Goal: Information Seeking & Learning: Learn about a topic

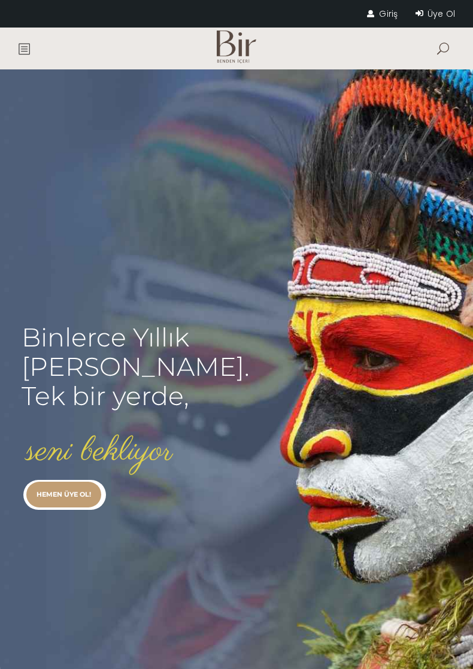
click at [398, 8] on link "Giriş" at bounding box center [382, 14] width 31 height 12
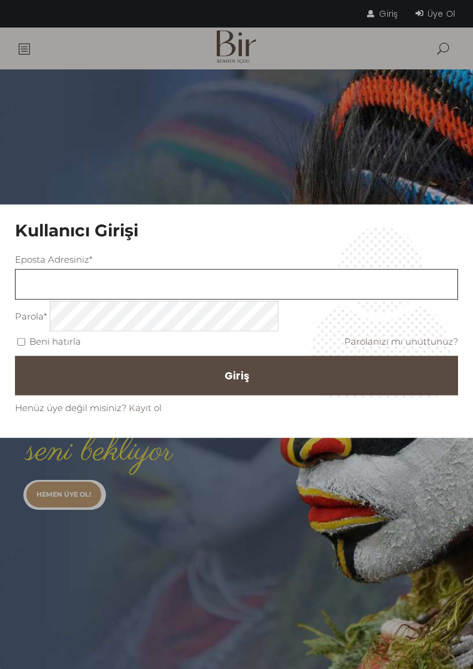
click at [266, 287] on input "text" at bounding box center [236, 284] width 443 height 31
type input "Selenscelik@gmail.com"
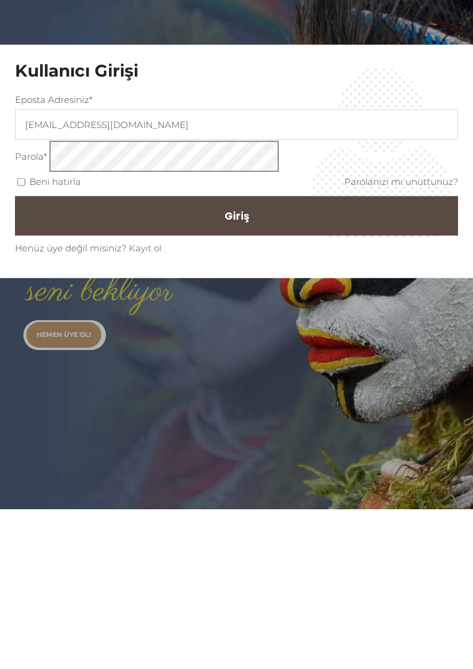
click at [308, 356] on button "Giriş" at bounding box center [236, 376] width 443 height 40
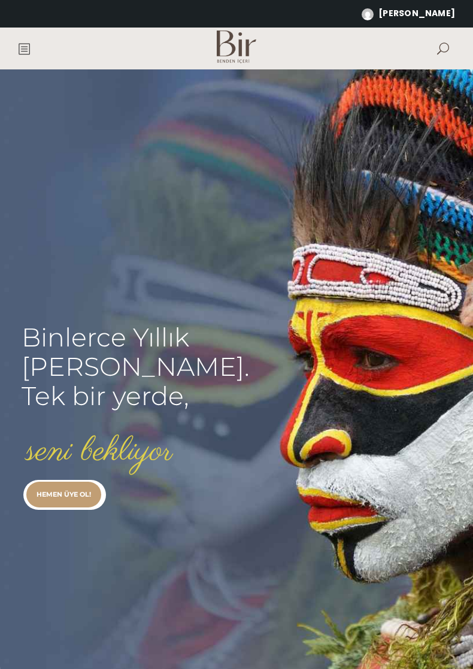
click at [254, 397] on rs-slide "Binlerce Yıllık kadim bilgi. Tek bir yerde, seni bekliyor HEMEN ÜYE OL!" at bounding box center [236, 383] width 473 height 628
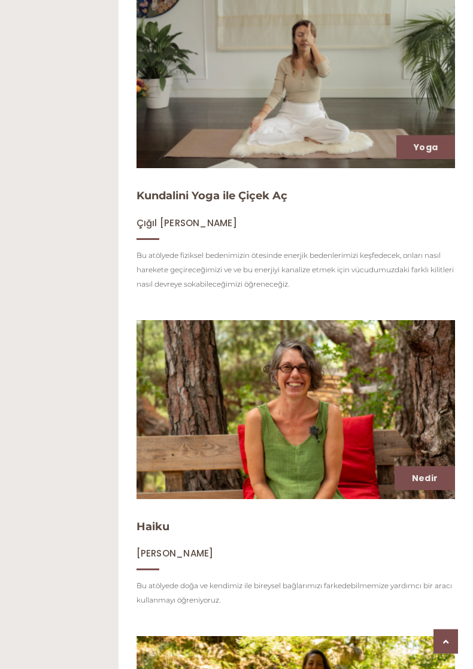
scroll to position [857, 0]
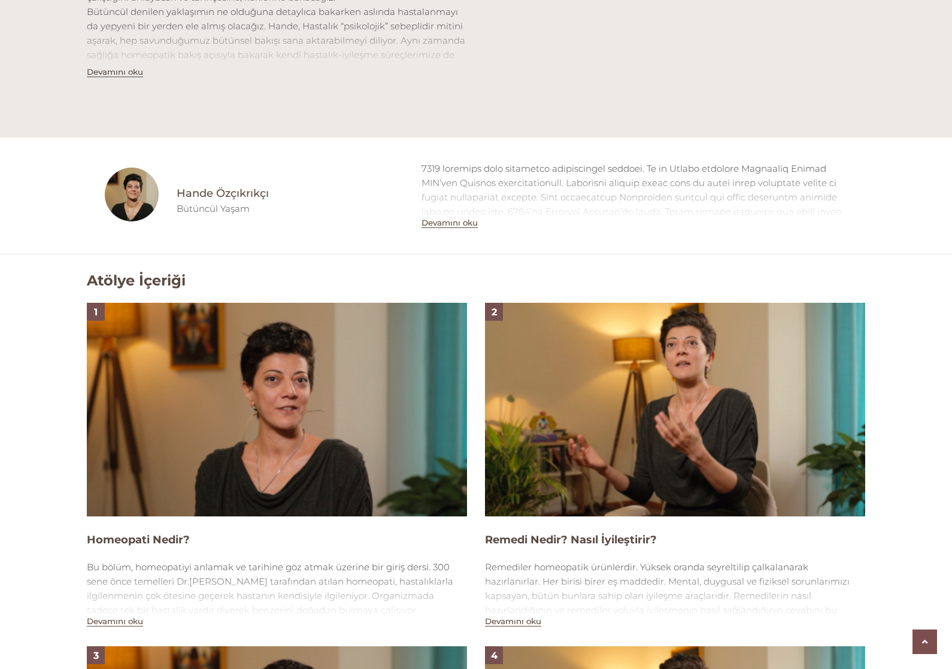
scroll to position [557, 0]
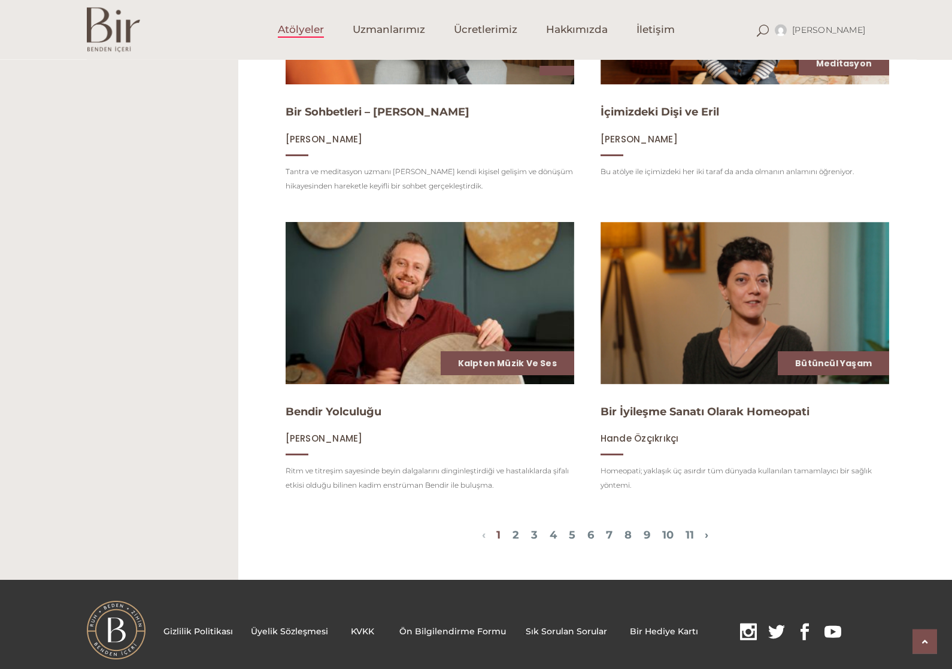
scroll to position [1219, 0]
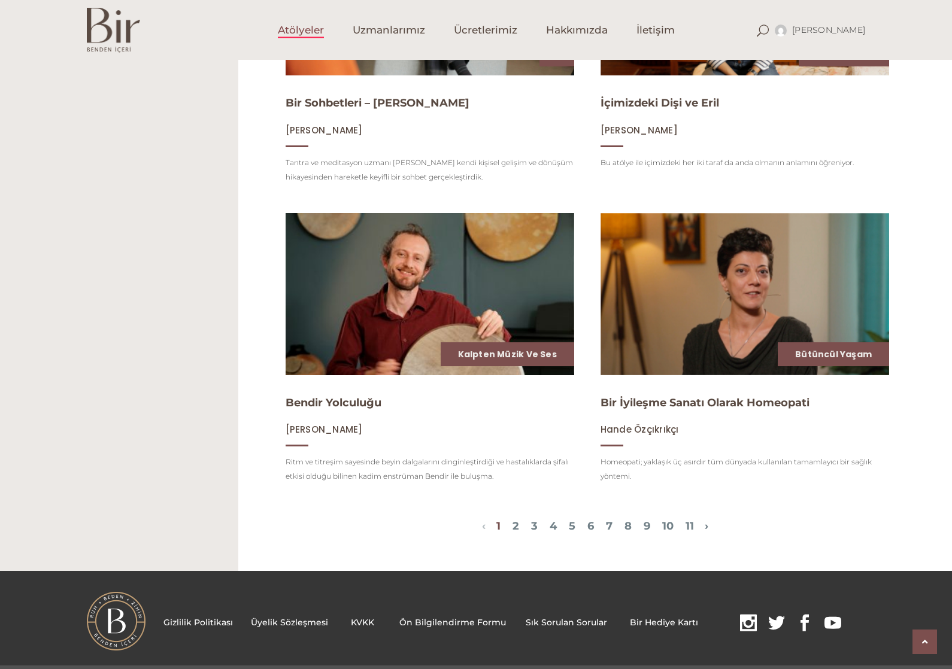
click at [498, 526] on span "1 2 3 4 5 6 7 8 9 10 11" at bounding box center [595, 527] width 219 height 14
click at [731, 536] on div "‹ › 1 2 3 4 5 6 7 8 9 10 11" at bounding box center [595, 528] width 696 height 22
click at [705, 530] on span "1 2 3 4 5 6 7 8 9 10 11" at bounding box center [595, 527] width 219 height 14
click at [708, 525] on link "›" at bounding box center [707, 526] width 4 height 13
click at [499, 536] on div "‹ › 1 2 3 4 5 6 7 8 9 10 11" at bounding box center [595, 528] width 696 height 22
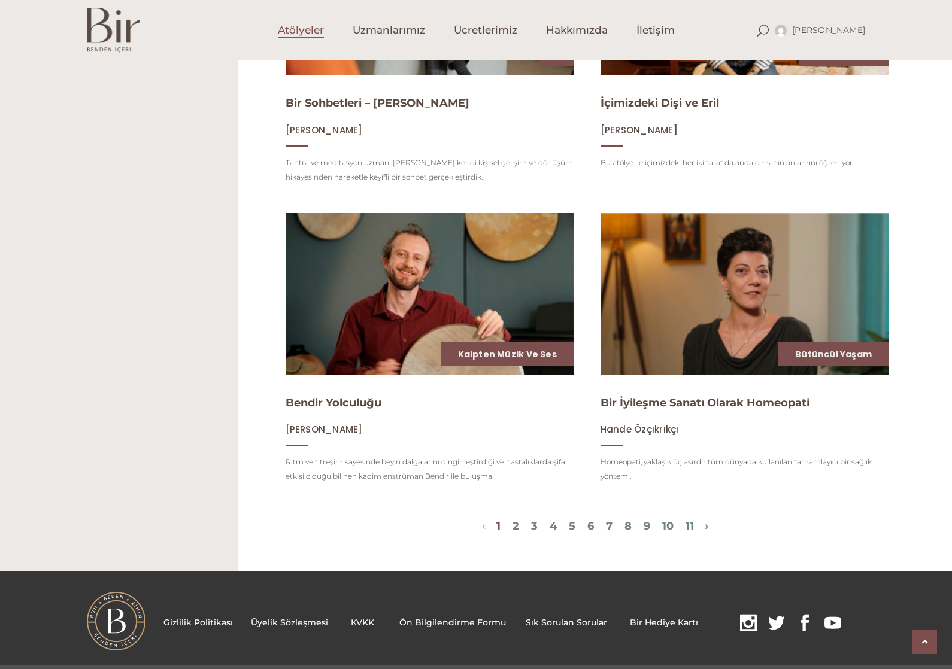
click at [513, 525] on link "2" at bounding box center [516, 526] width 7 height 13
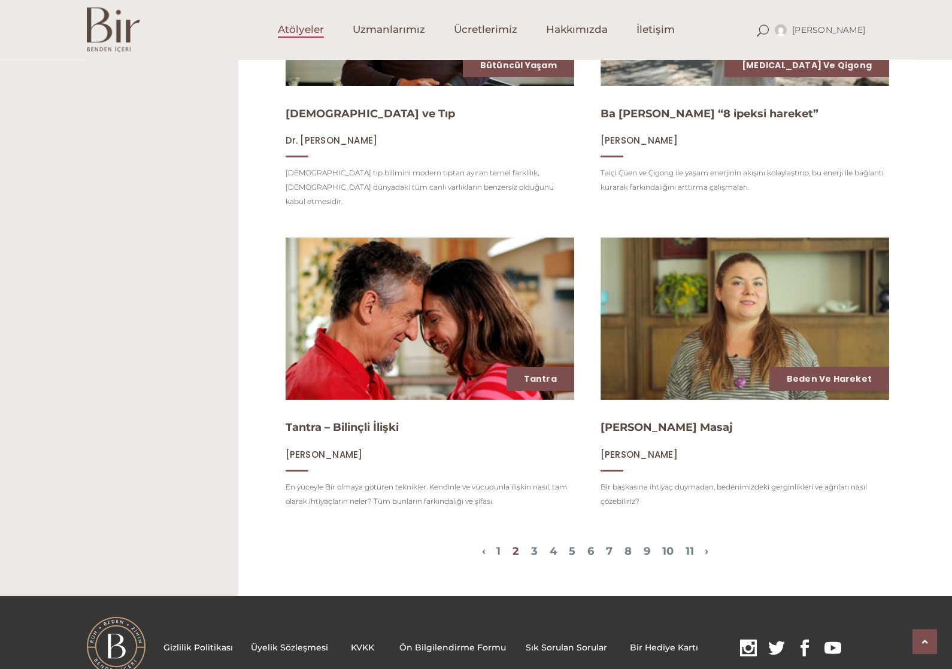
scroll to position [1206, 0]
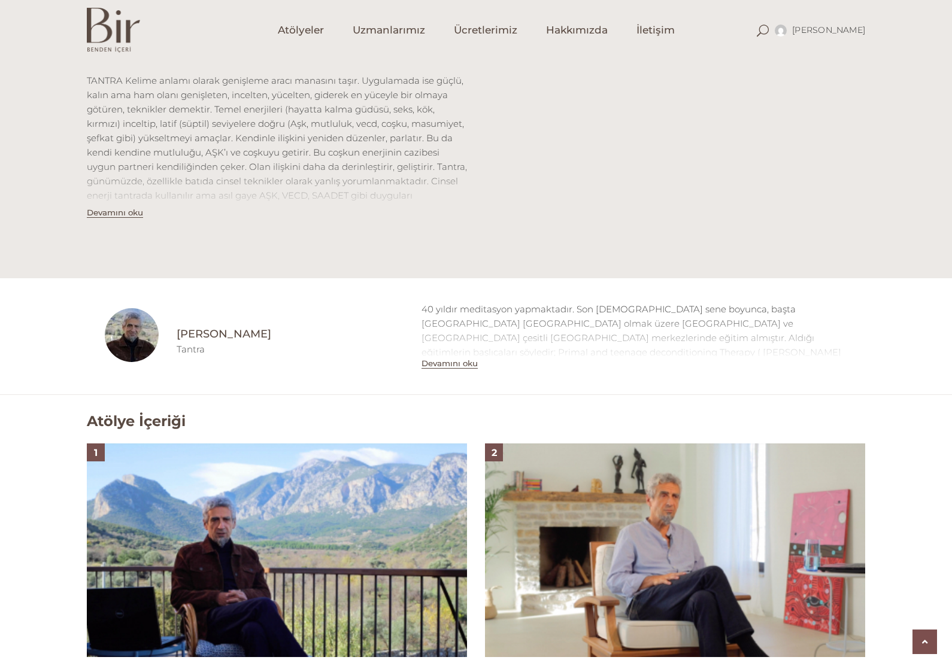
scroll to position [472, 0]
click at [450, 362] on button "Devamını oku" at bounding box center [450, 365] width 56 height 10
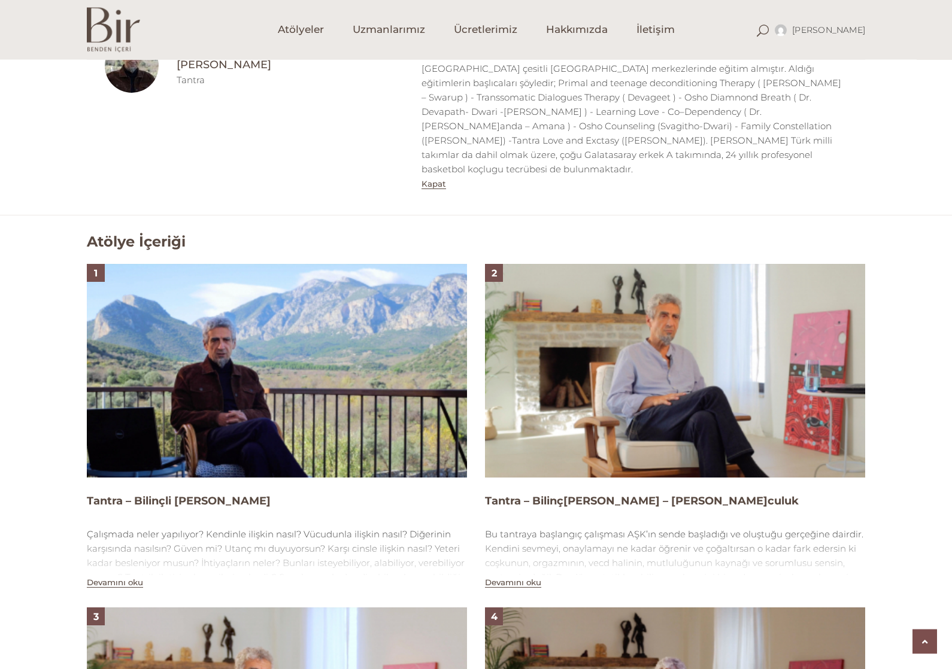
scroll to position [722, 0]
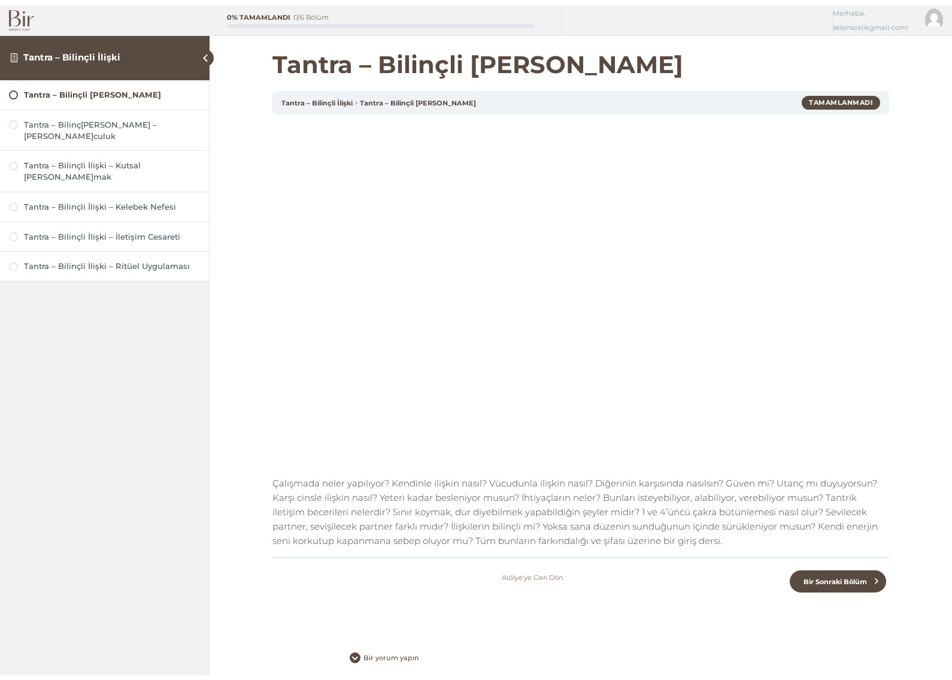
scroll to position [14, 0]
